Goal: Information Seeking & Learning: Learn about a topic

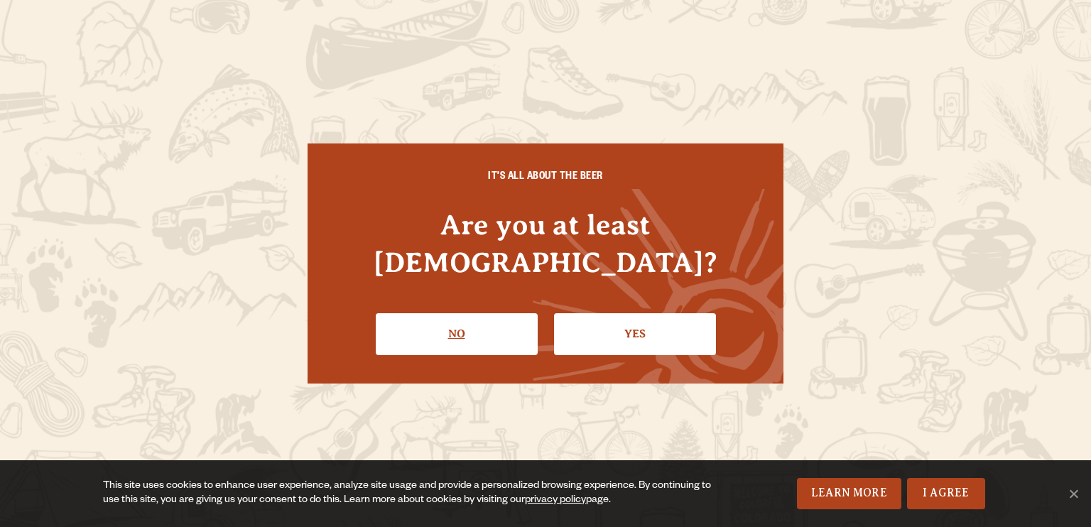
click at [472, 313] on link "No" at bounding box center [457, 333] width 162 height 41
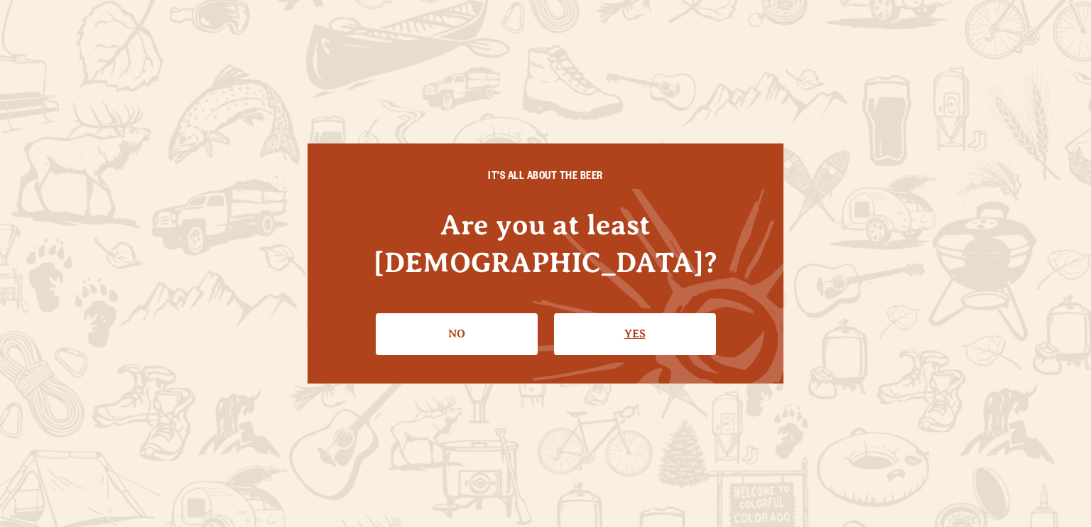
click at [624, 313] on link "Yes" at bounding box center [635, 333] width 162 height 41
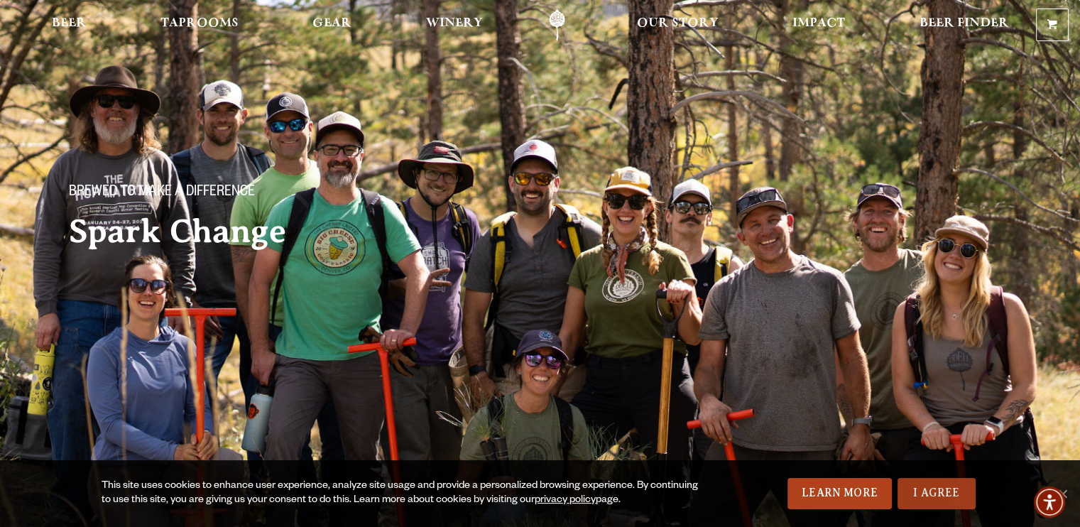
click at [933, 506] on link "I Agree" at bounding box center [937, 493] width 78 height 31
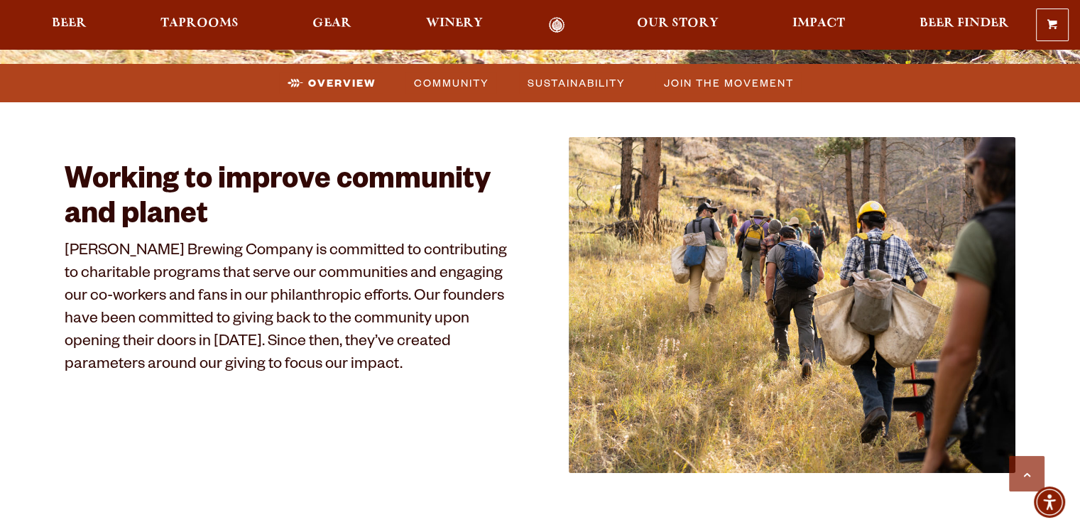
scroll to position [710, 0]
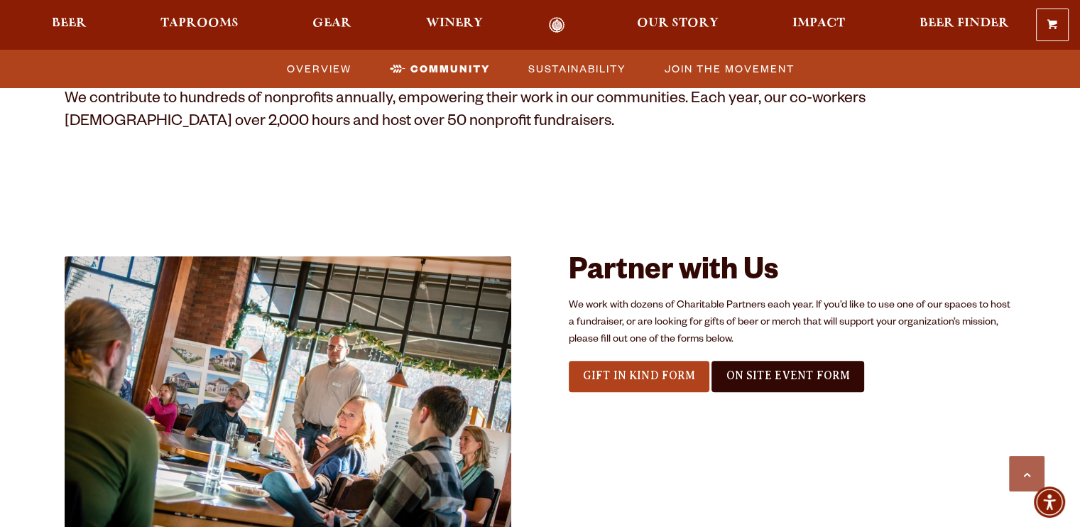
scroll to position [1492, 0]
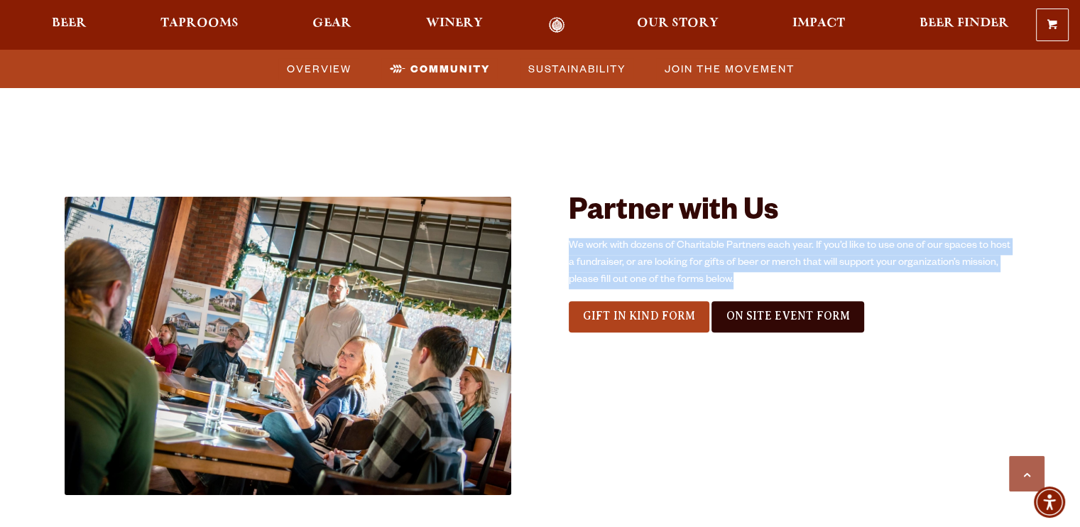
drag, startPoint x: 743, startPoint y: 281, endPoint x: 570, endPoint y: 245, distance: 176.2
click at [570, 245] on p "We work with dozens of Charitable Partners each year. If you’d like to use one …" at bounding box center [792, 263] width 447 height 51
copy p "We work with dozens of Charitable Partners each year. If you’d like to use one …"
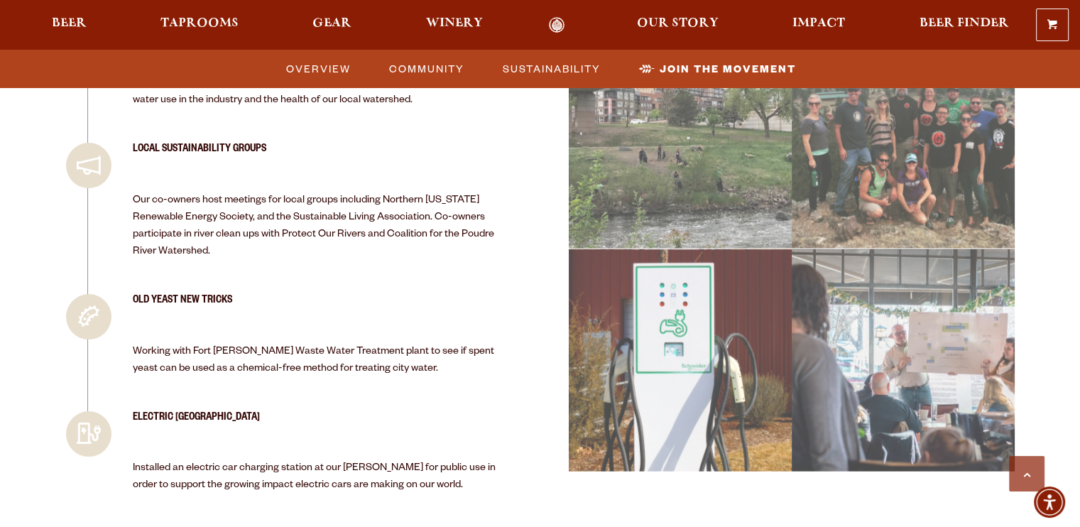
scroll to position [3693, 0]
